Goal: Browse casually: Explore the website without a specific task or goal

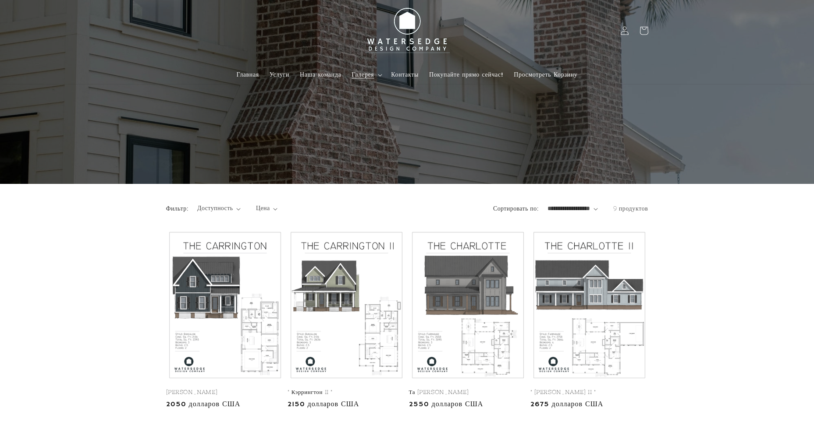
click at [378, 75] on icon at bounding box center [380, 75] width 4 height 3
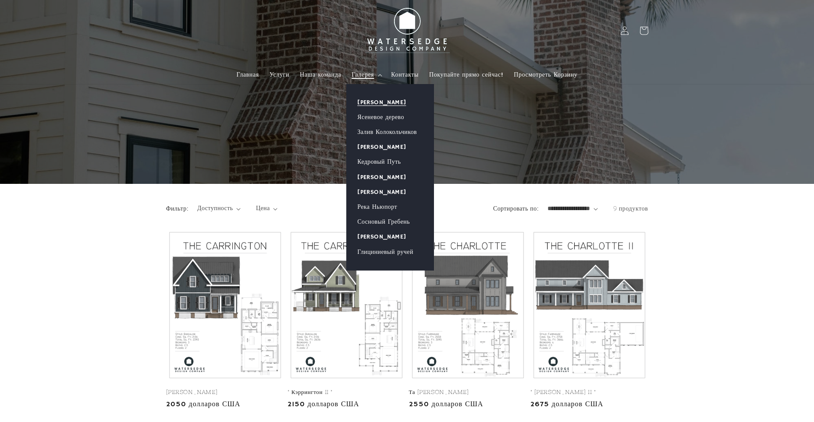
click at [374, 100] on ya-tr-span "Аллен Гроув" at bounding box center [381, 103] width 49 height 8
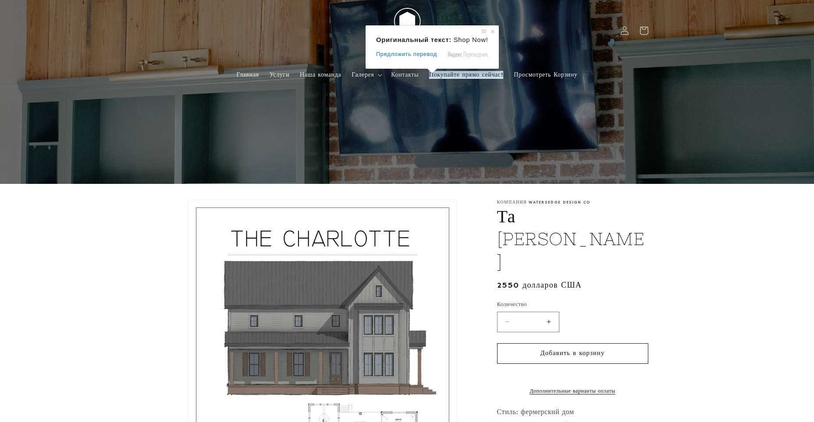
click at [446, 72] on ya-tr-span "Покупайте прямо сейчас!" at bounding box center [466, 75] width 74 height 8
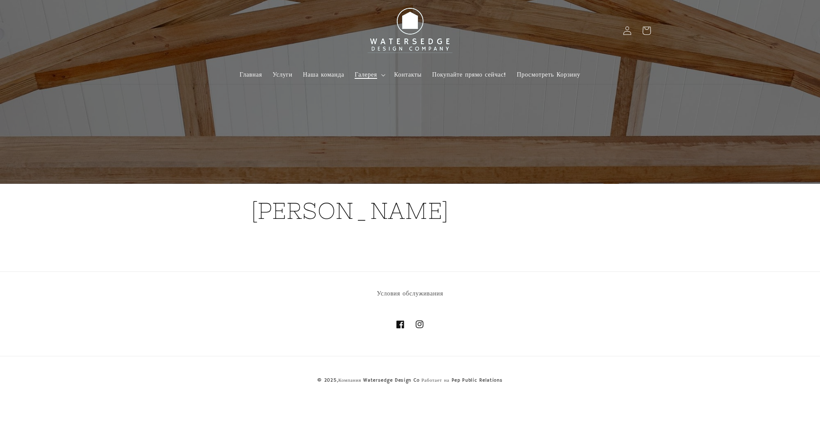
click at [381, 75] on summary "Галерея" at bounding box center [369, 75] width 39 height 18
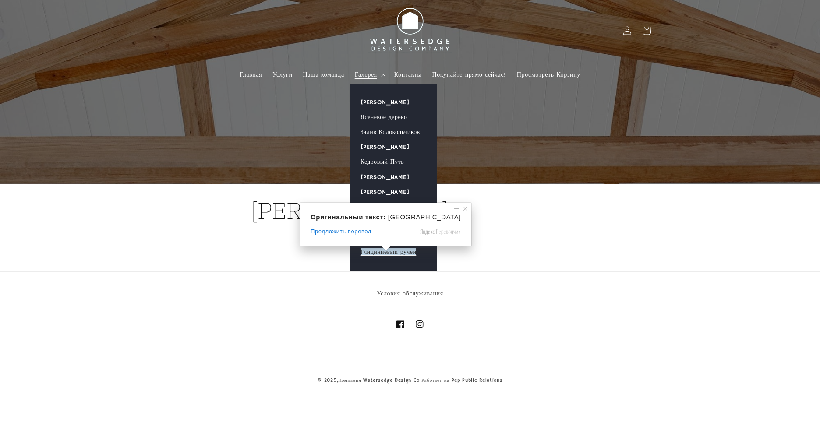
click at [371, 250] on class\= "Перейти к контенту Home Services Our Team Gallery Gallery [PERSON_NAME] [GEOGRA…" at bounding box center [410, 211] width 820 height 422
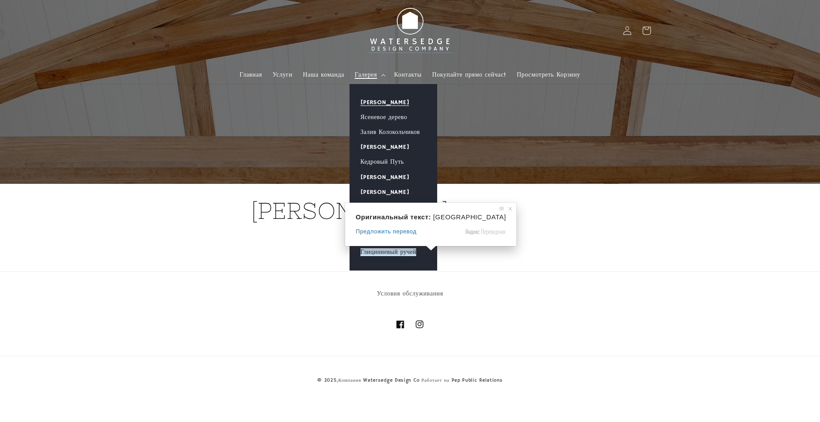
click at [397, 253] on ya-tr-span "Глициниевый ручей" at bounding box center [389, 252] width 56 height 8
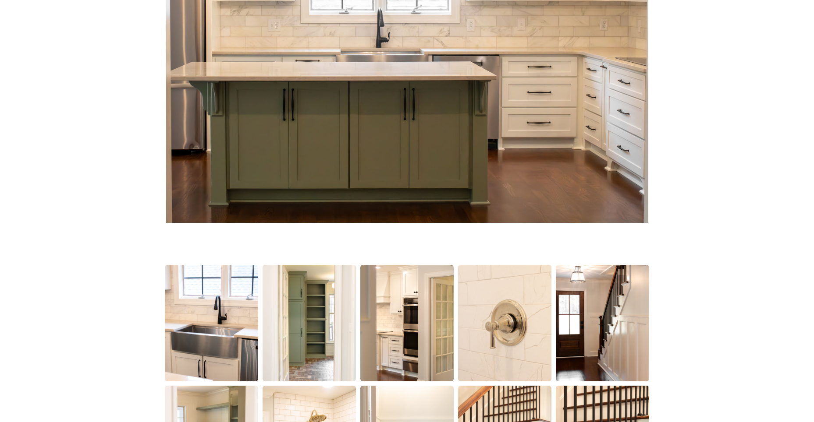
scroll to position [418, 0]
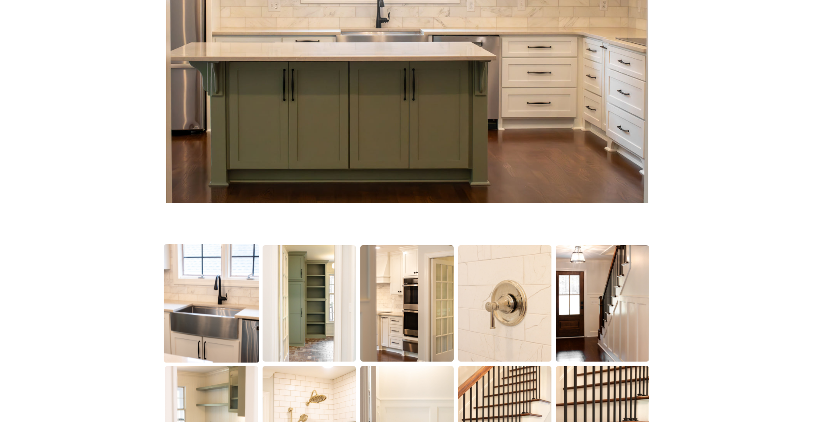
click at [244, 297] on img at bounding box center [211, 303] width 95 height 119
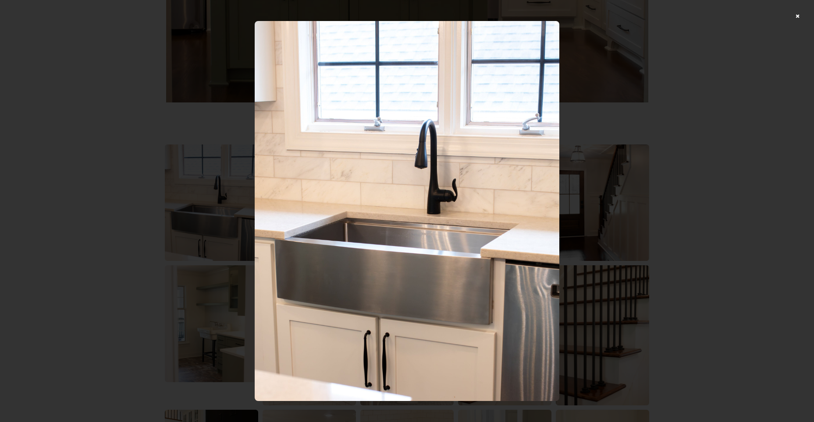
scroll to position [506, 0]
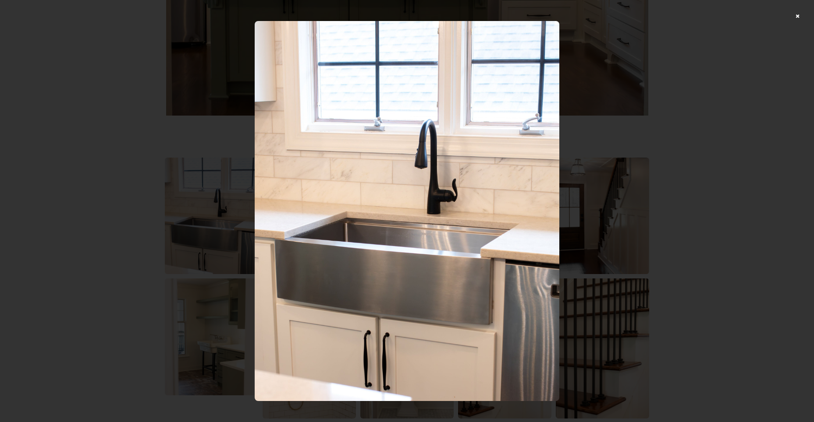
click at [396, 235] on img at bounding box center [407, 211] width 304 height 380
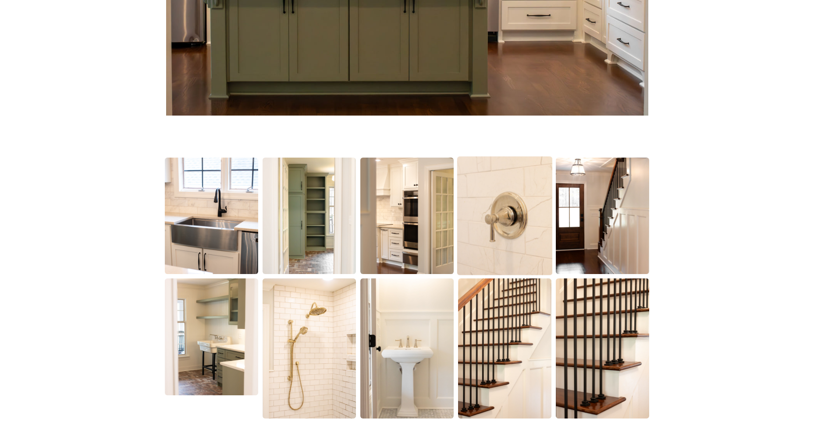
click at [481, 212] on img at bounding box center [504, 215] width 95 height 119
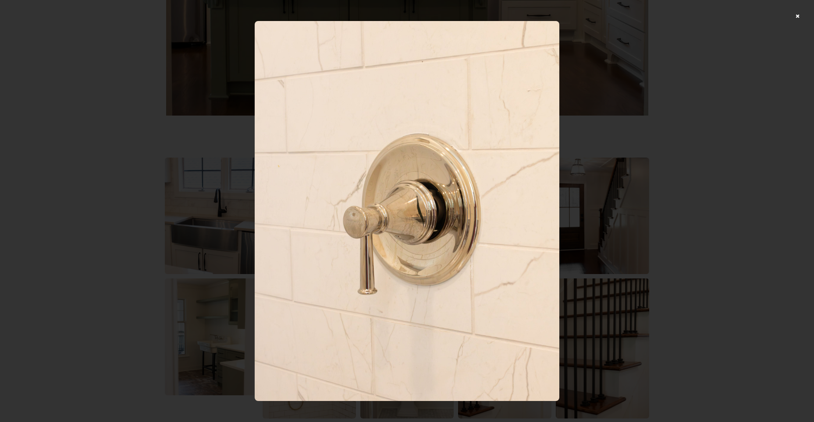
click at [481, 212] on img at bounding box center [407, 211] width 304 height 380
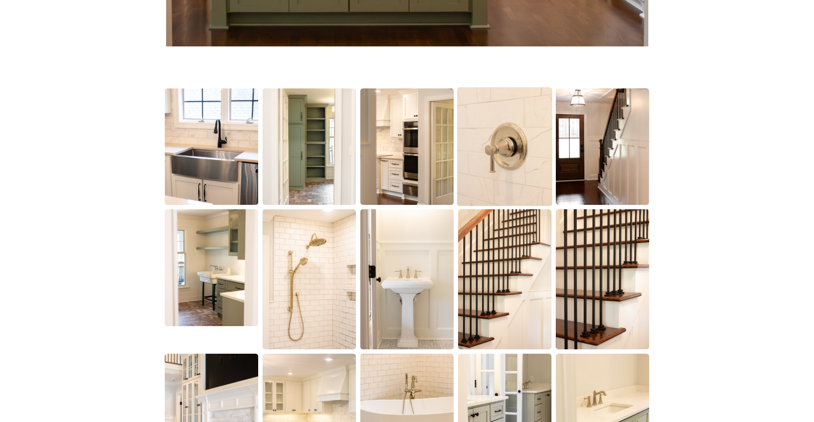
scroll to position [593, 0]
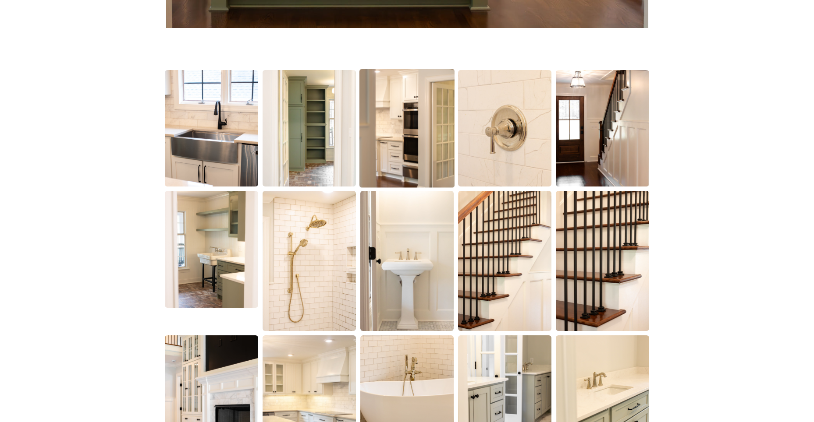
click at [407, 142] on img at bounding box center [406, 128] width 95 height 119
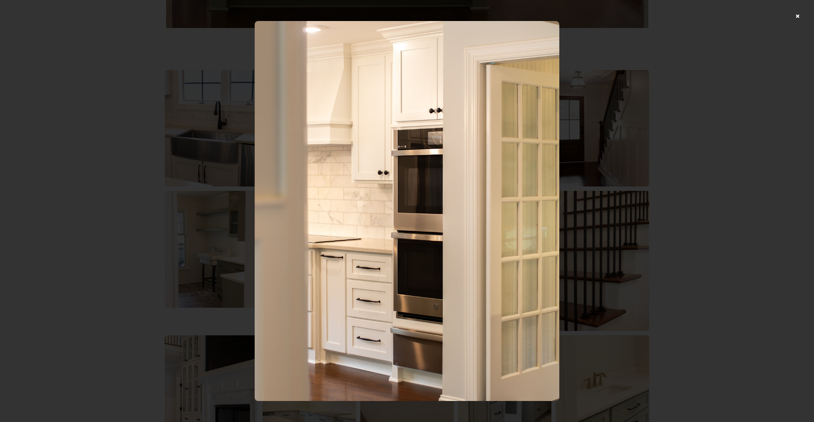
click at [400, 147] on img at bounding box center [407, 211] width 304 height 380
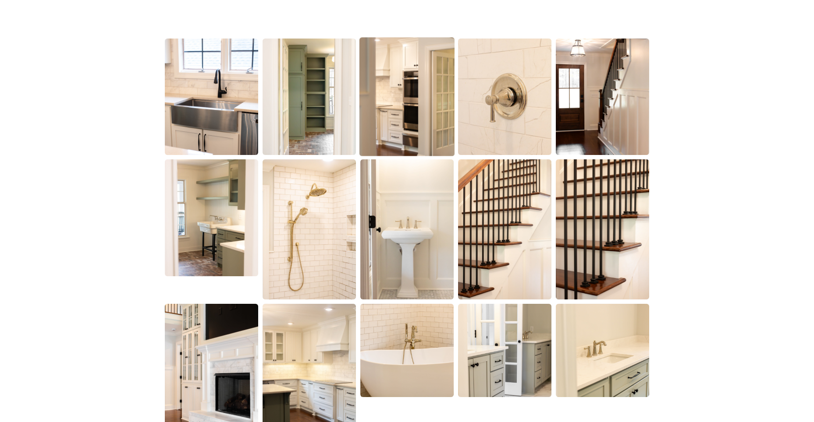
scroll to position [768, 0]
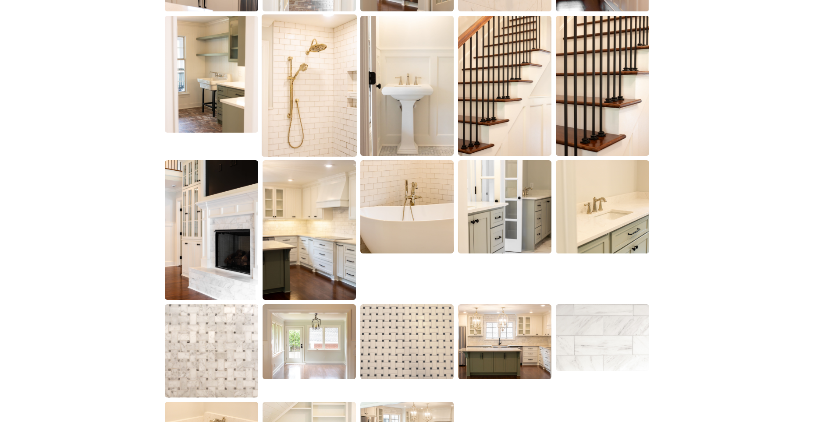
click at [340, 131] on img at bounding box center [309, 85] width 95 height 143
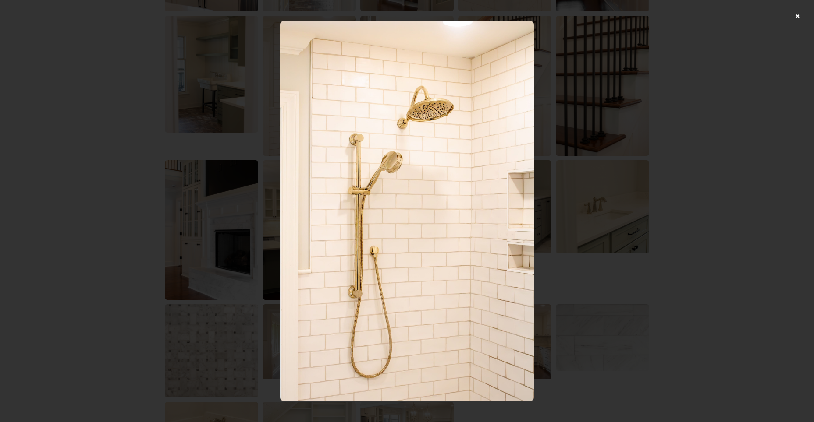
click at [377, 163] on img at bounding box center [407, 211] width 254 height 380
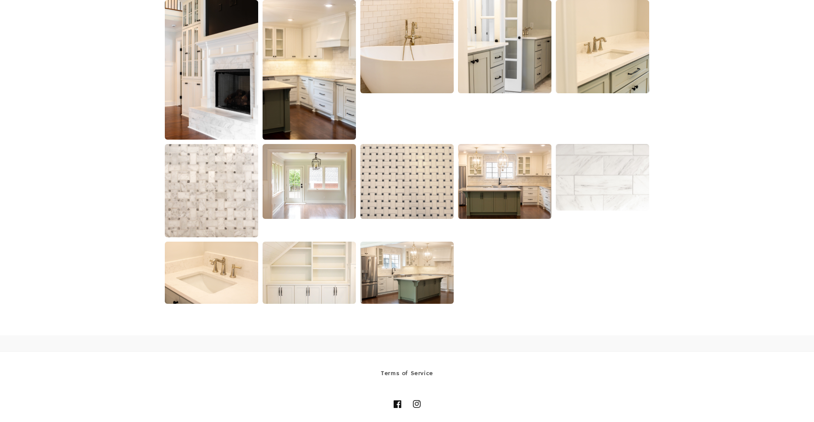
scroll to position [944, 0]
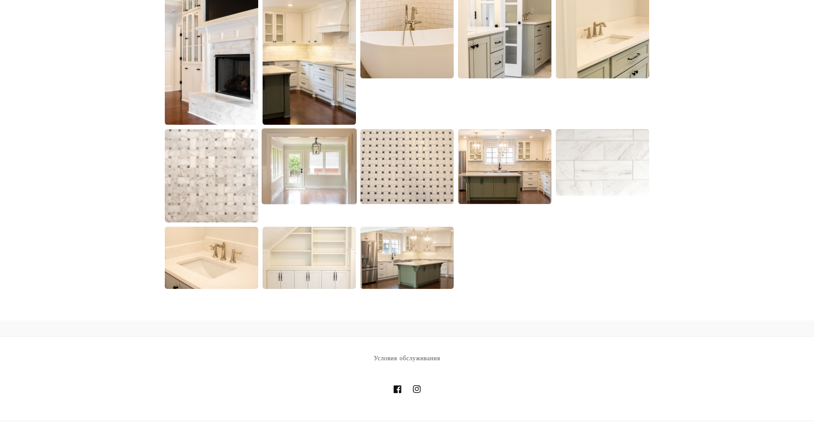
click at [307, 181] on img at bounding box center [309, 166] width 95 height 76
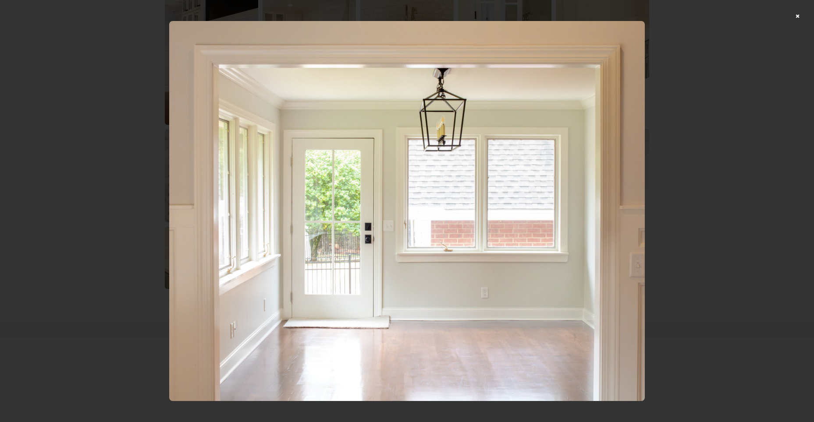
click at [315, 180] on img at bounding box center [406, 211] width 475 height 380
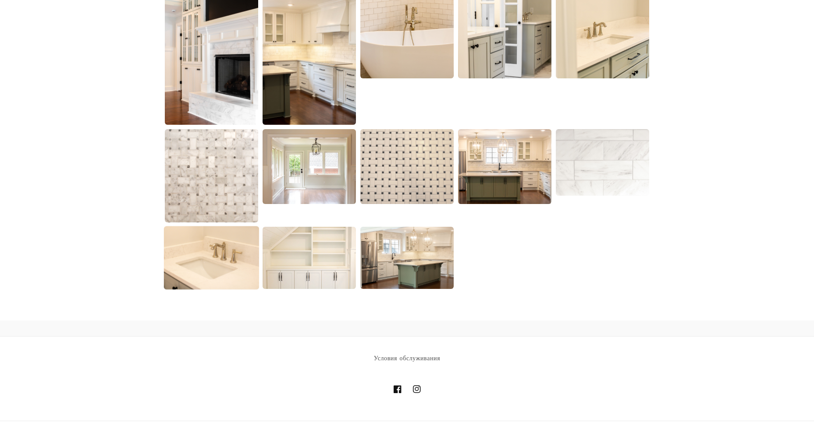
click at [232, 263] on img at bounding box center [211, 259] width 95 height 64
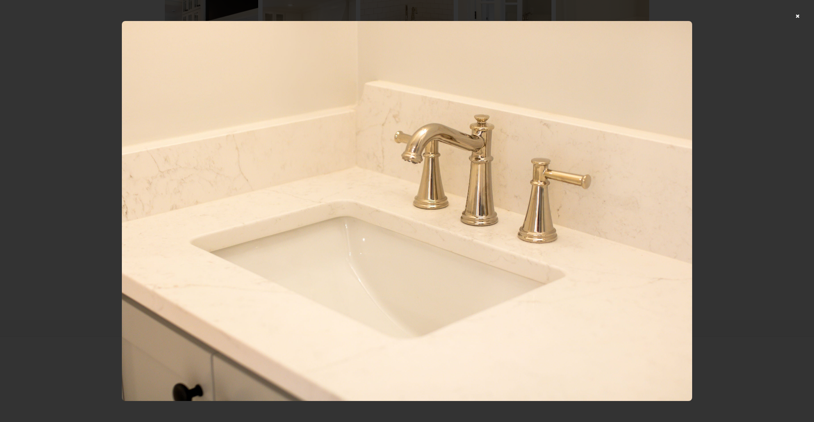
click at [306, 262] on img at bounding box center [407, 211] width 570 height 380
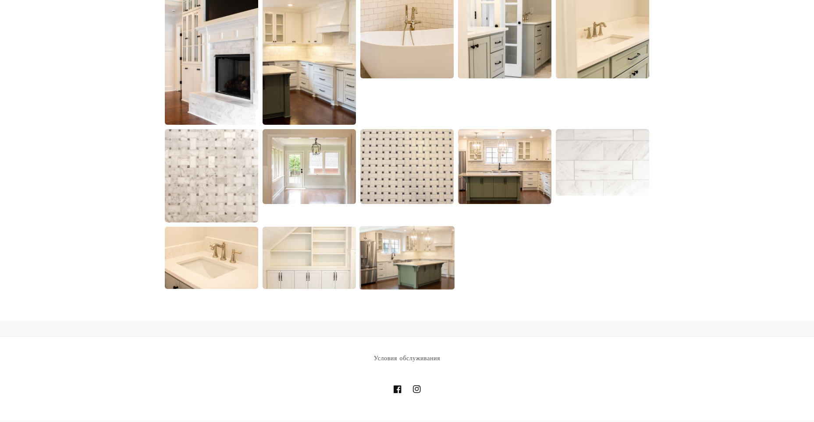
click at [393, 258] on img at bounding box center [406, 259] width 95 height 64
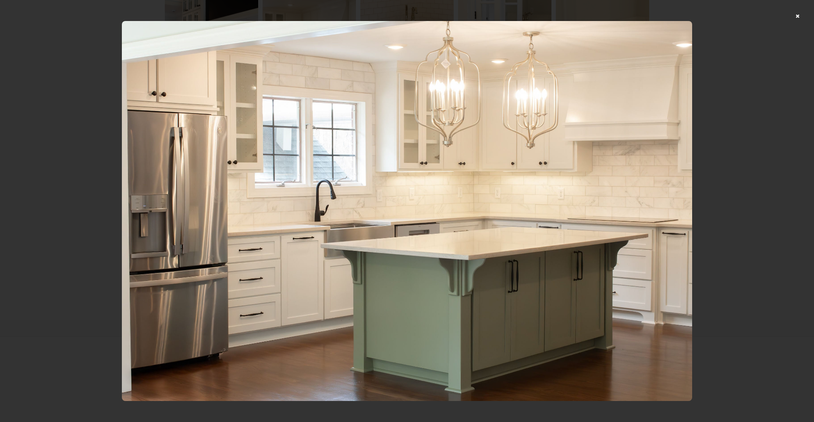
click at [394, 257] on img at bounding box center [407, 211] width 570 height 380
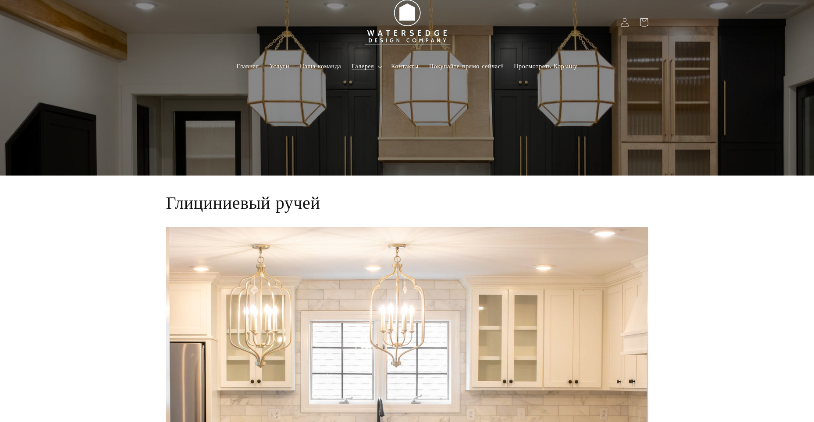
scroll to position [0, 0]
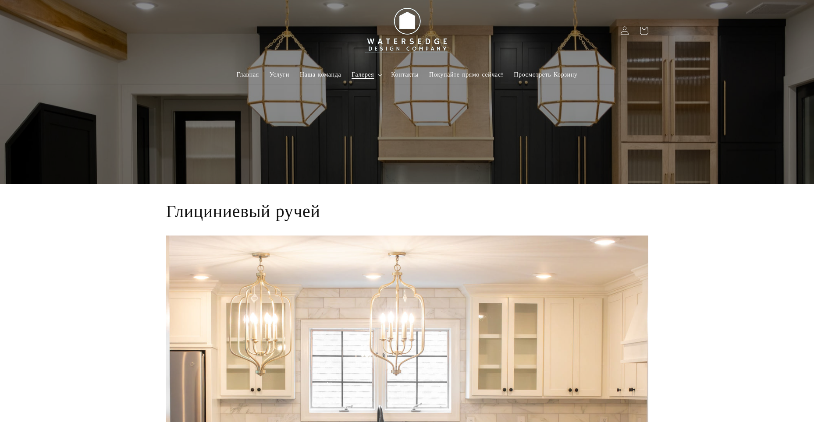
click at [381, 74] on icon at bounding box center [380, 75] width 4 height 3
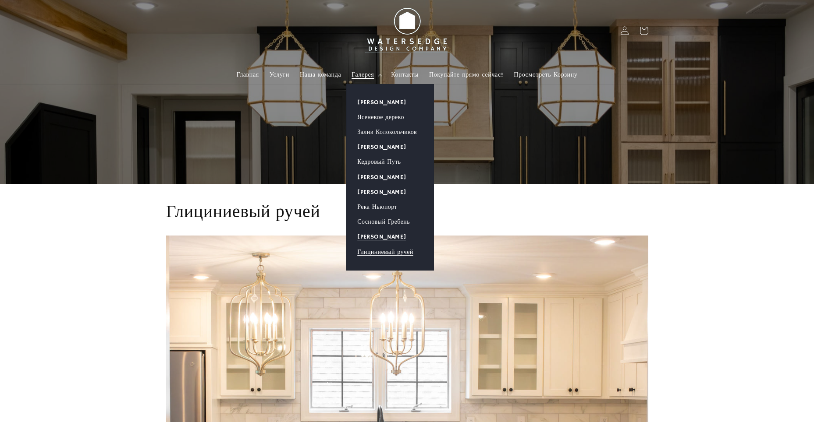
click at [372, 237] on ya-tr-span "[PERSON_NAME]" at bounding box center [381, 237] width 49 height 8
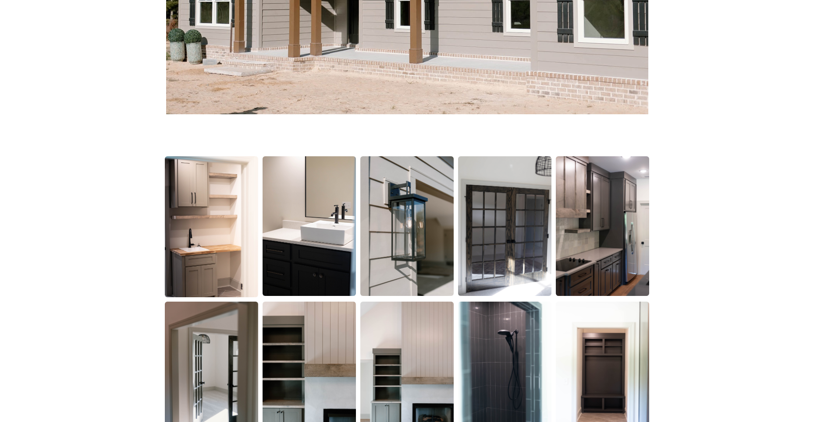
scroll to position [219, 0]
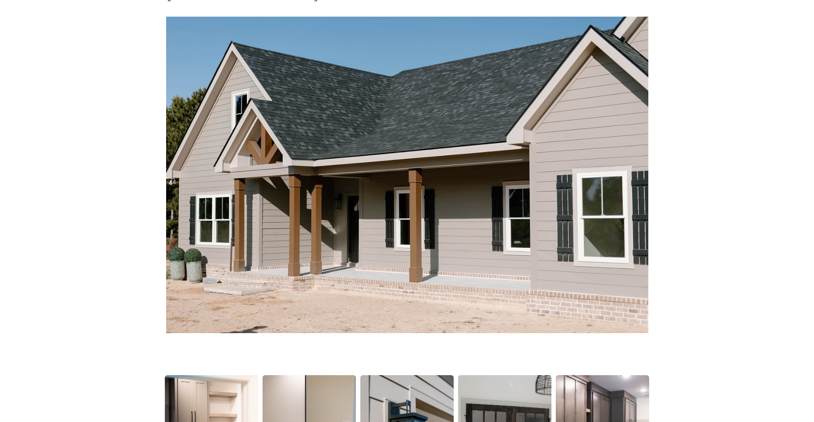
click at [276, 188] on img at bounding box center [407, 175] width 482 height 317
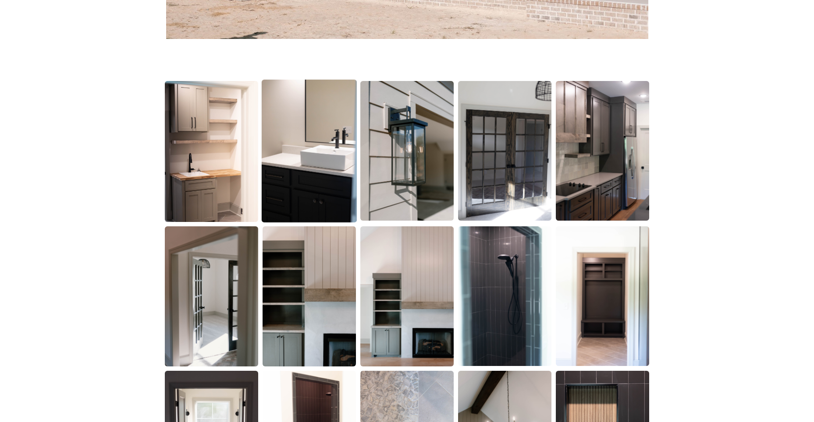
scroll to position [526, 0]
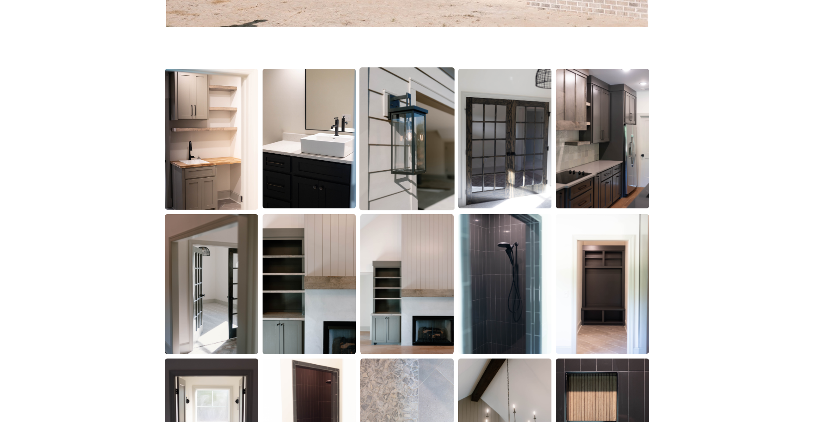
click at [409, 165] on img at bounding box center [406, 138] width 95 height 143
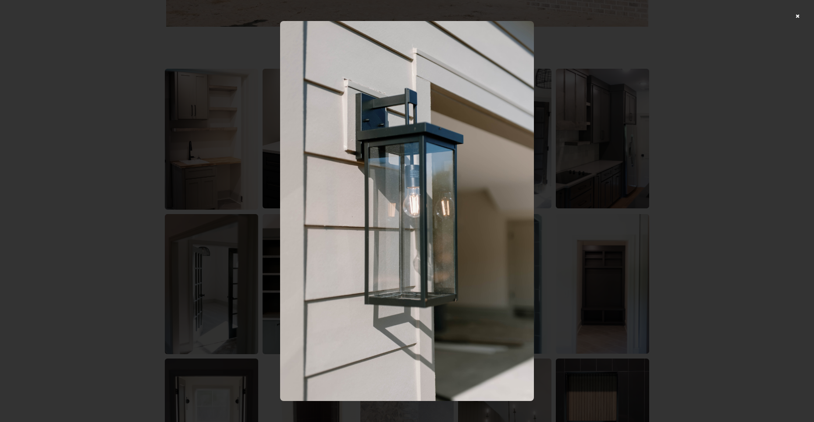
click at [804, 15] on div at bounding box center [407, 211] width 814 height 422
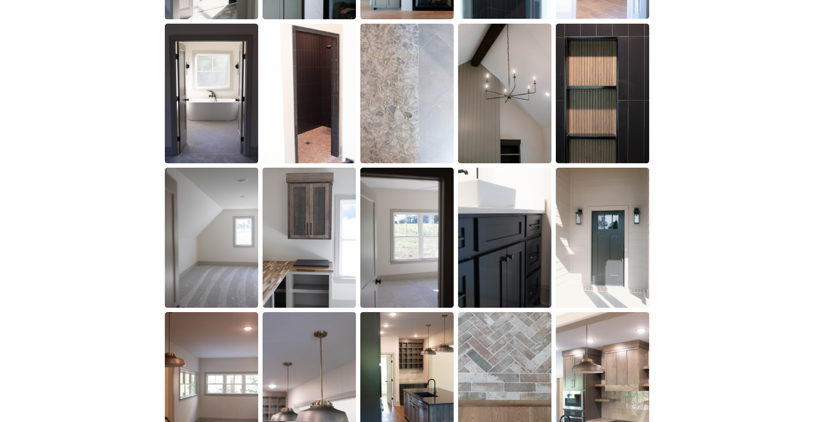
scroll to position [860, 0]
click at [209, 257] on img at bounding box center [211, 238] width 93 height 140
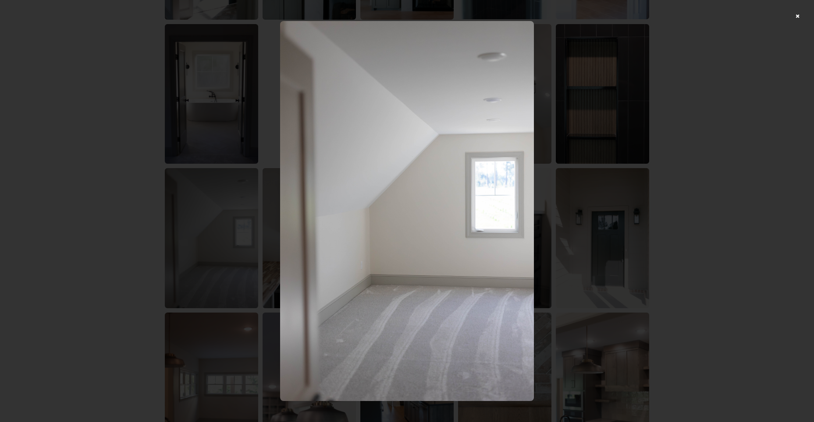
click at [801, 15] on div at bounding box center [407, 211] width 814 height 422
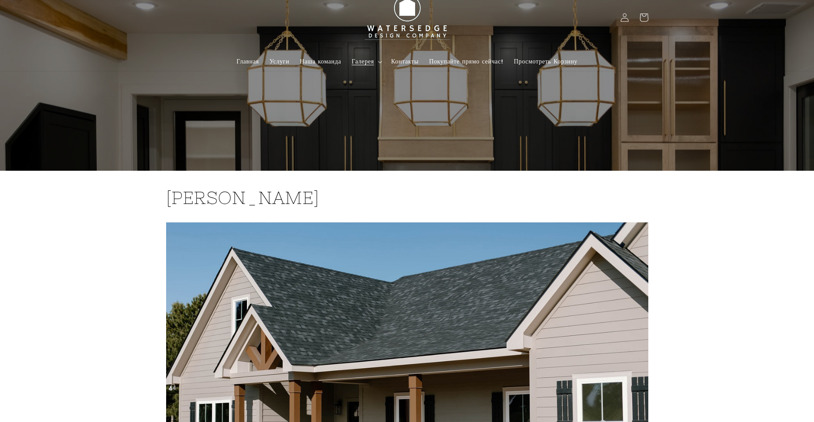
scroll to position [0, 0]
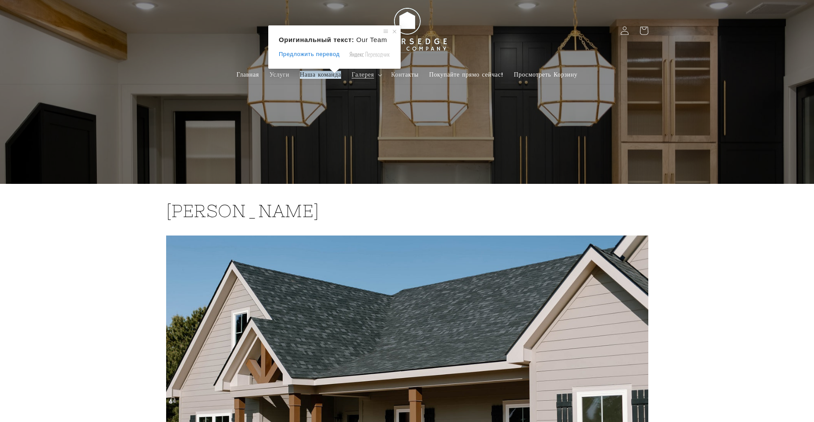
click at [327, 74] on ya-tr-span "Наша команда" at bounding box center [320, 75] width 41 height 8
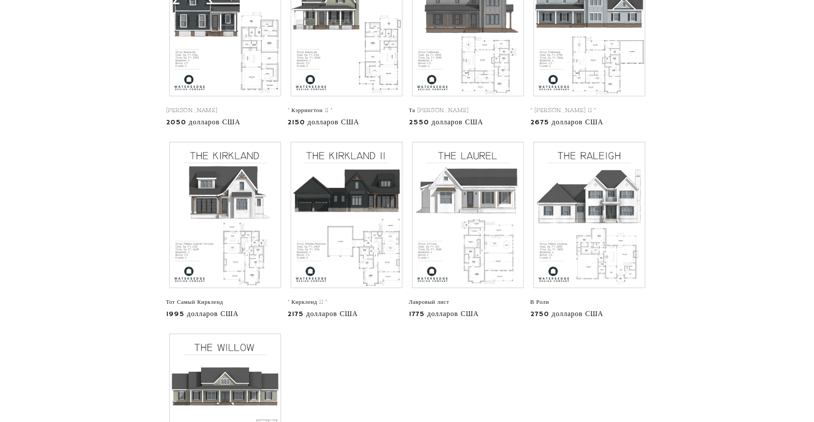
scroll to position [307, 0]
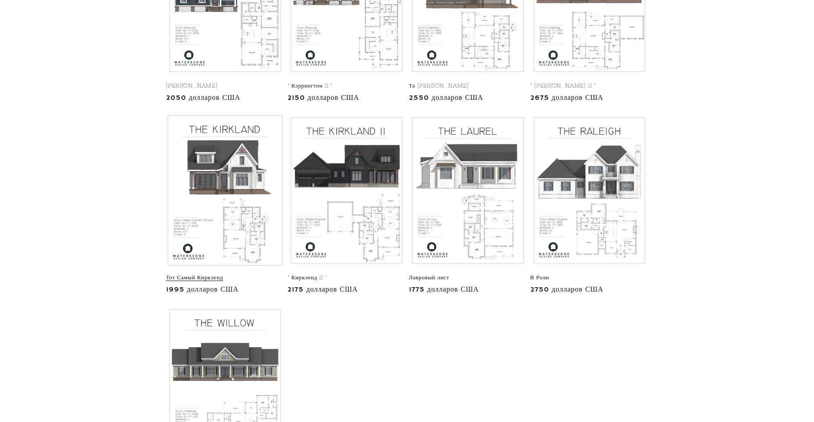
click at [226, 274] on link "Тот Самый Киркленд" at bounding box center [225, 277] width 118 height 7
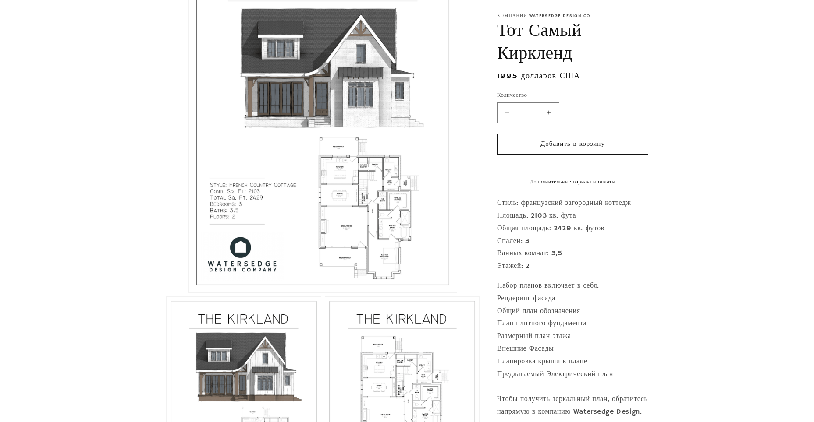
scroll to position [526, 0]
click at [188, 293] on button "Откройте медиафайл 1 в модальном окне" at bounding box center [188, 293] width 0 height 0
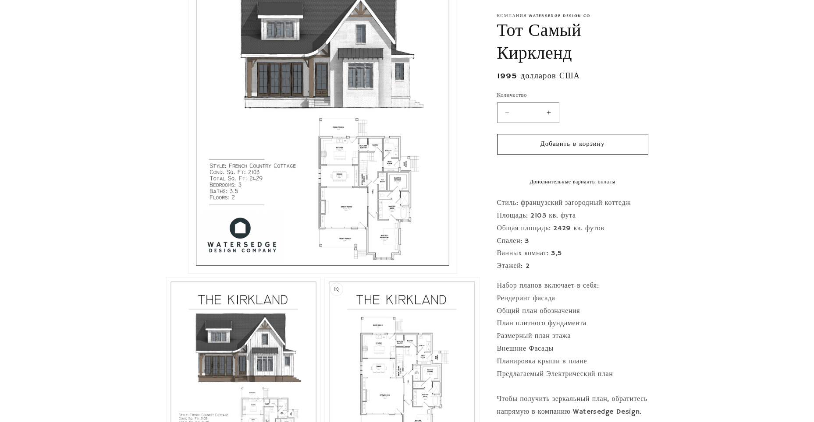
scroll to position [131, 0]
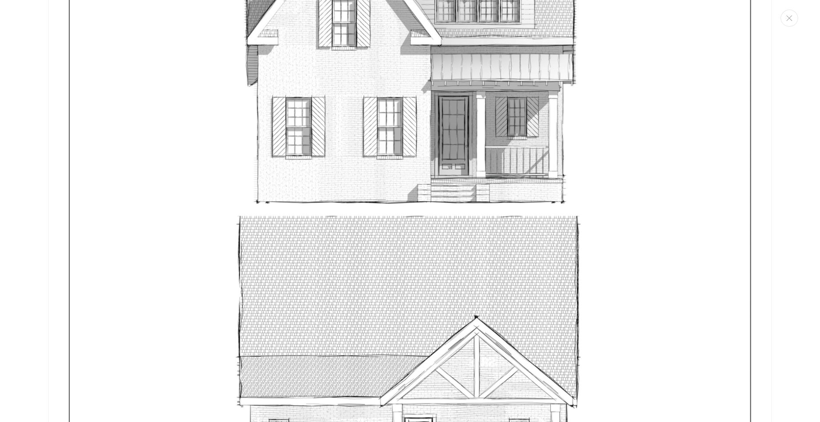
scroll to position [2988, 0]
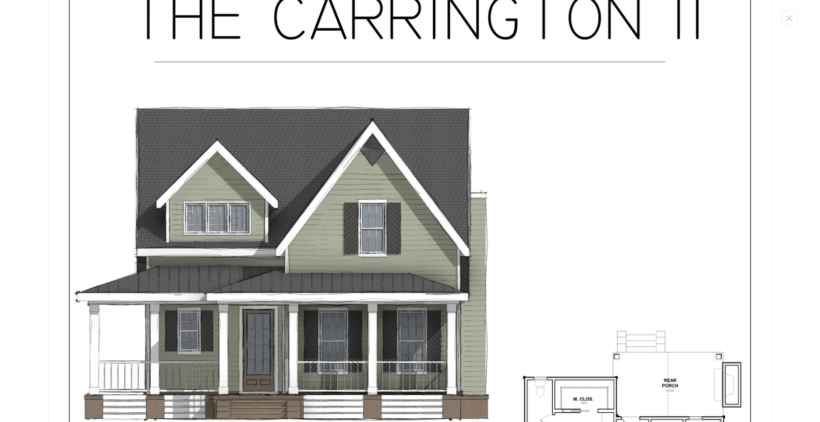
scroll to position [88, 0]
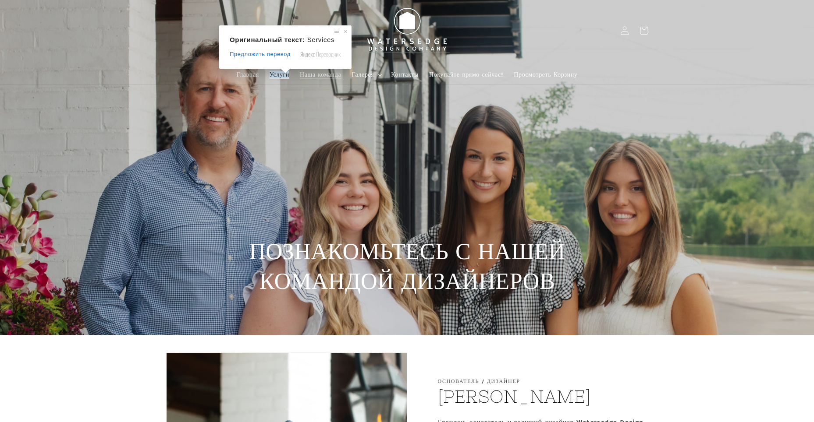
click at [282, 76] on ya-tr-span "Услуги" at bounding box center [279, 75] width 20 height 8
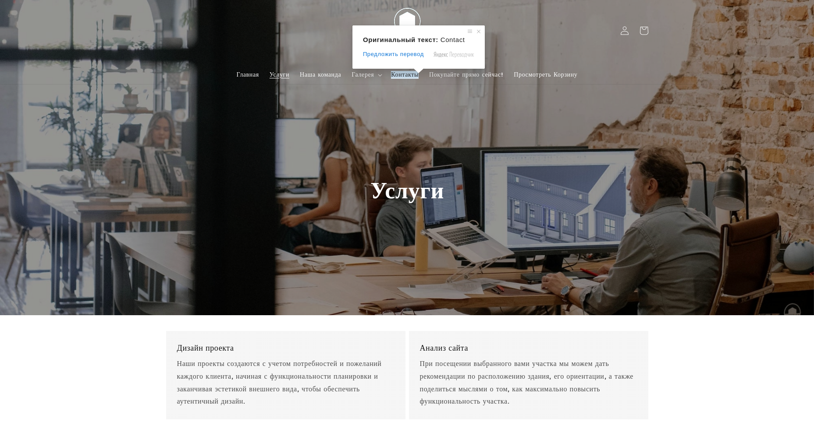
click at [404, 74] on ya-tr-span "Контакты" at bounding box center [405, 75] width 28 height 8
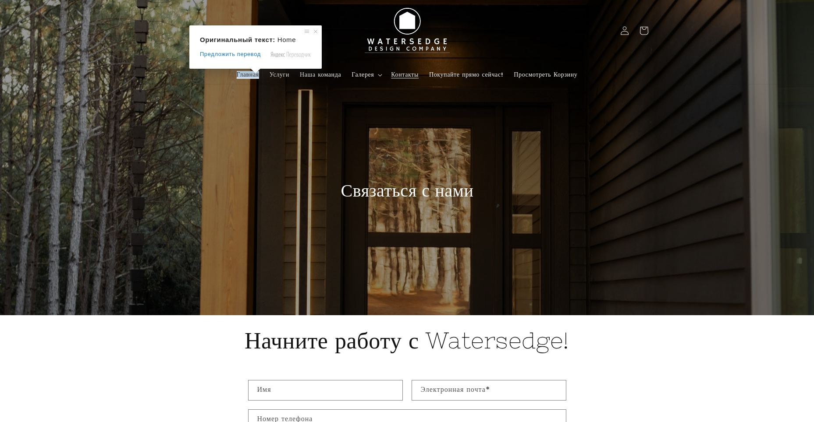
click at [244, 73] on ya-tr-span "Главная" at bounding box center [248, 75] width 22 height 8
